Goal: Transaction & Acquisition: Purchase product/service

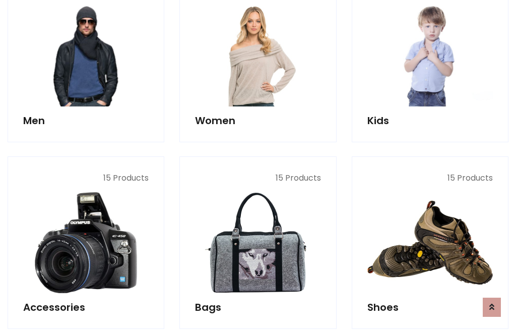
scroll to position [731, 0]
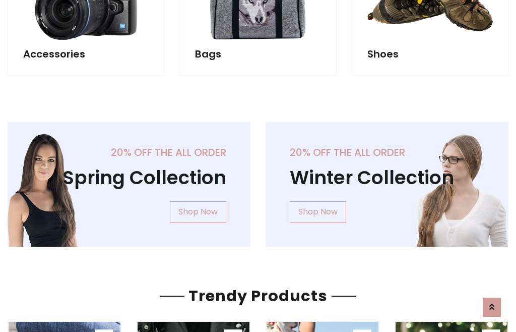
click at [258, 180] on div "20% off the all order Winter Collection Shop Now" at bounding box center [387, 192] width 258 height 141
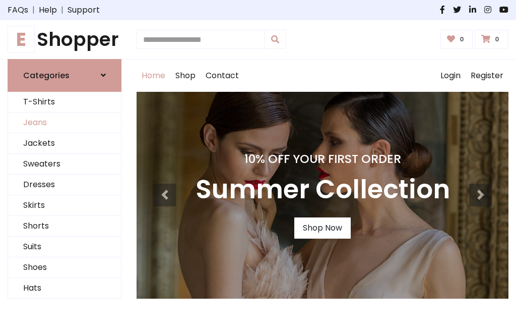
click at [64, 122] on link "Jeans" at bounding box center [64, 122] width 113 height 21
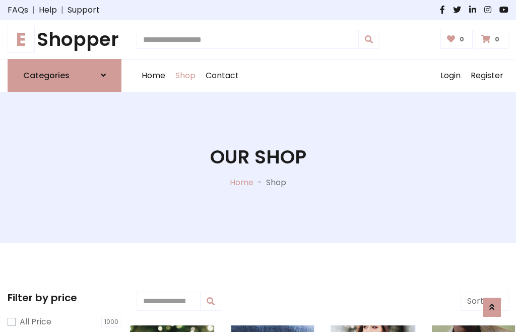
scroll to position [318, 0]
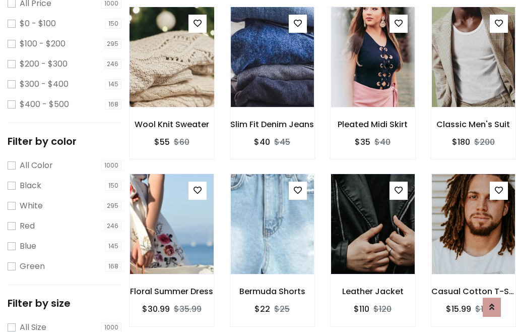
click at [171, 79] on img at bounding box center [171, 57] width 100 height 242
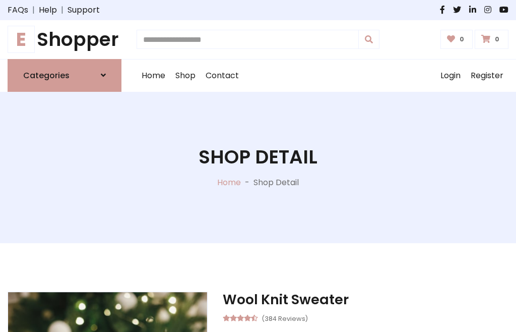
scroll to position [108, 0]
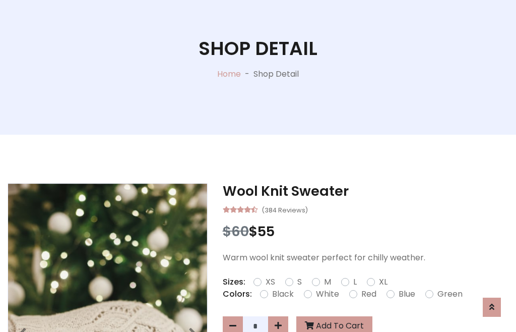
click at [367, 294] on label "Red" at bounding box center [368, 294] width 15 height 12
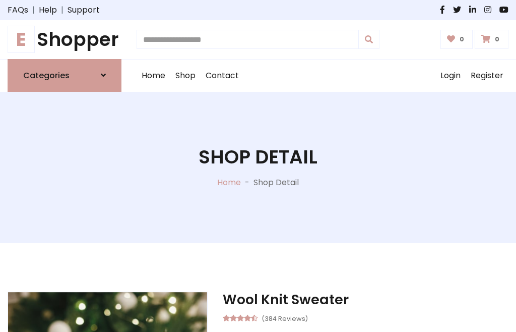
click at [258, 166] on h1 "Shop Detail" at bounding box center [258, 157] width 119 height 23
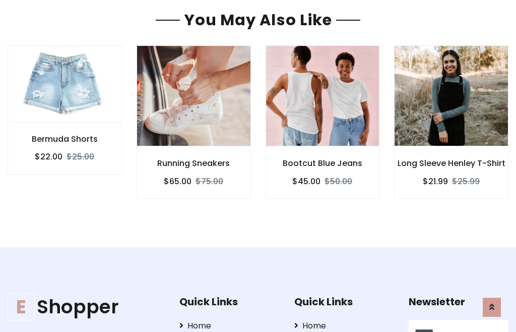
type input "******"
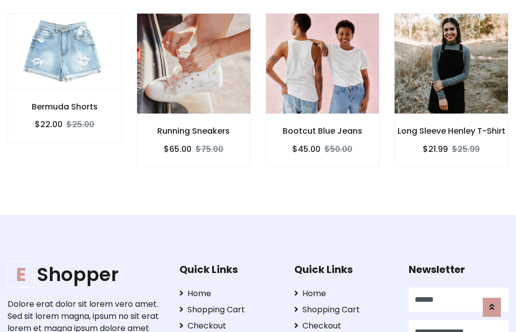
scroll to position [856, 0]
type input "**********"
